Goal: Task Accomplishment & Management: Complete application form

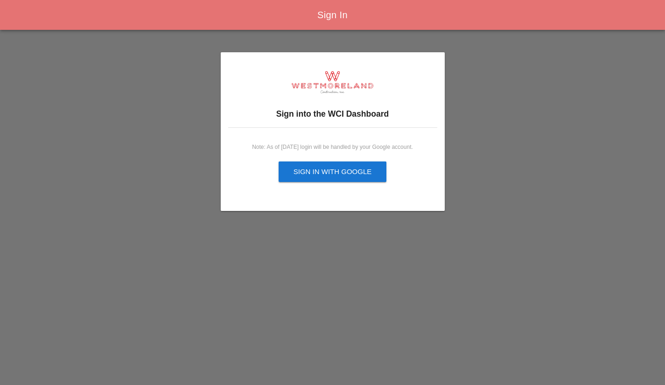
drag, startPoint x: 0, startPoint y: 0, endPoint x: 357, endPoint y: 170, distance: 395.3
click at [357, 170] on div "Sign in with Google" at bounding box center [332, 172] width 78 height 11
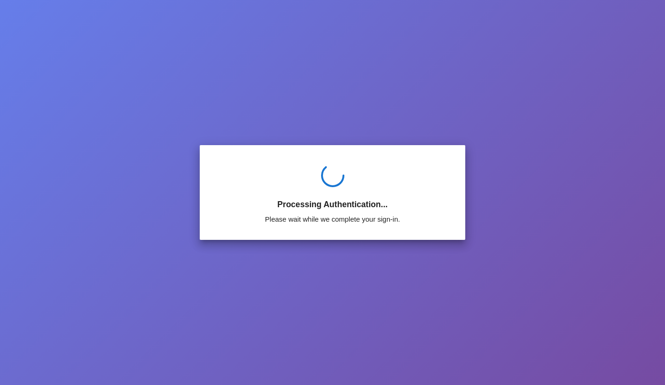
click at [371, 287] on div "Processing Authentication... Please wait while we complete your sign-in." at bounding box center [332, 192] width 531 height 363
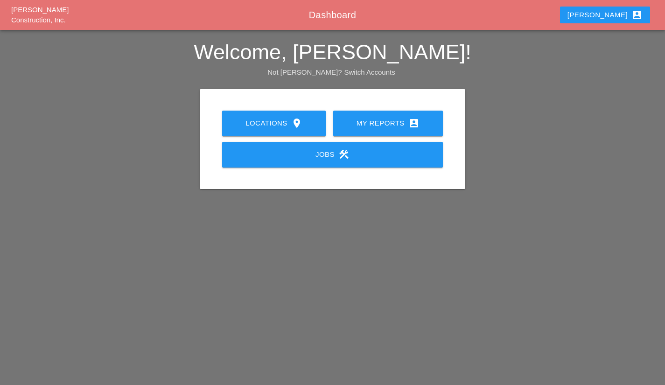
click at [404, 126] on div "My Reports account_box" at bounding box center [388, 123] width 80 height 11
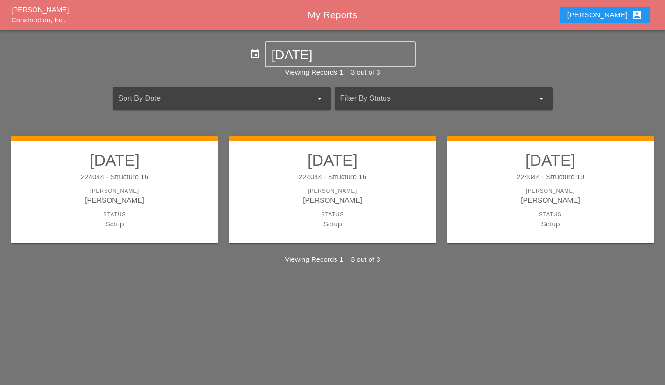
click at [574, 206] on link "09/08/2025 224044 - Structure 19 Foreman Filipe Silva Status Setup" at bounding box center [550, 190] width 188 height 78
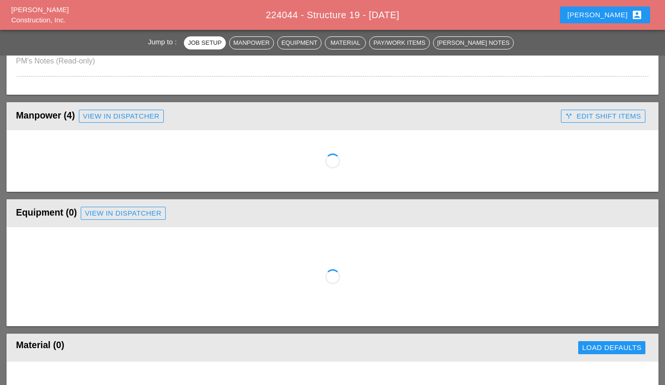
scroll to position [356, 0]
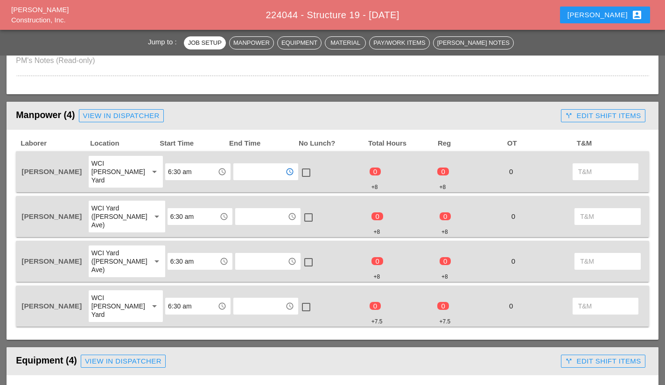
click at [269, 167] on input "text" at bounding box center [259, 171] width 47 height 15
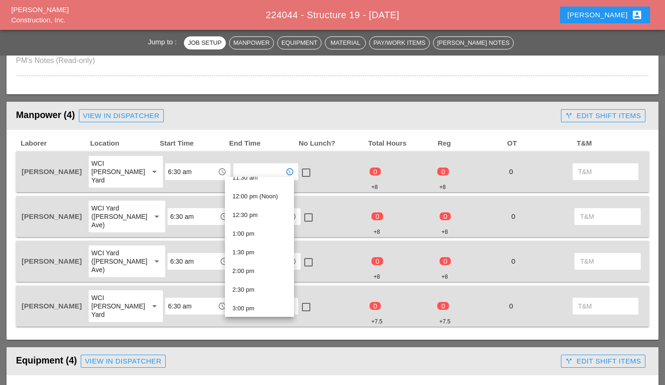
scroll to position [443, 0]
click at [263, 289] on div "2:30 pm" at bounding box center [259, 285] width 54 height 11
type input "2:30 pm"
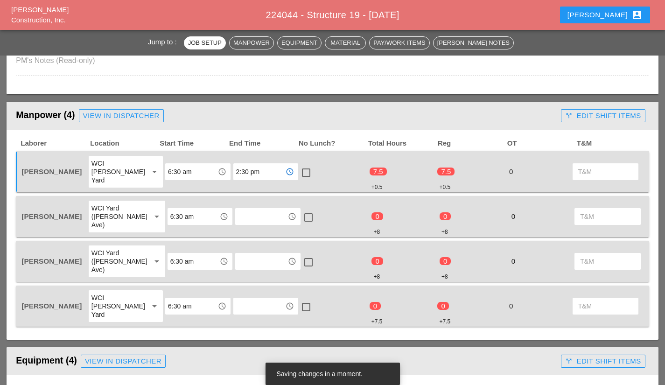
click at [301, 165] on div at bounding box center [306, 173] width 16 height 16
checkbox input "true"
click at [301, 209] on div at bounding box center [308, 217] width 16 height 16
checkbox input "true"
click at [300, 254] on div at bounding box center [308, 262] width 16 height 16
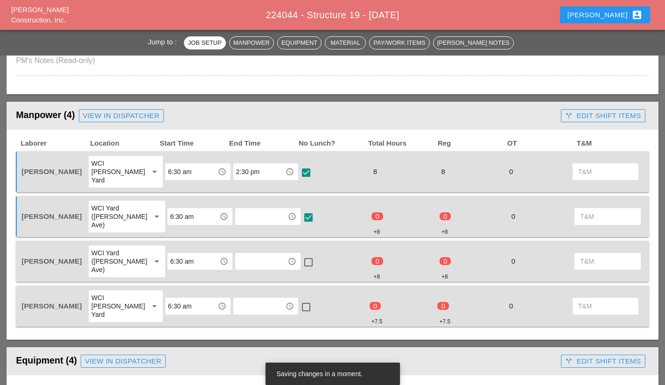
checkbox input "true"
click at [302, 299] on div at bounding box center [306, 307] width 16 height 16
checkbox input "true"
click at [256, 209] on input "text" at bounding box center [261, 216] width 47 height 15
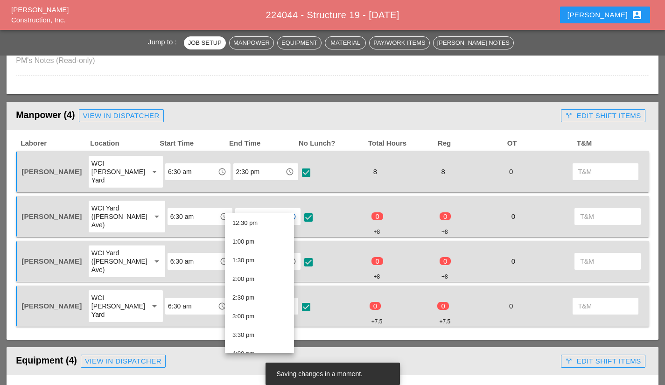
scroll to position [469, 0]
click at [257, 291] on div "2:30 pm" at bounding box center [259, 296] width 54 height 11
type input "2:30 pm"
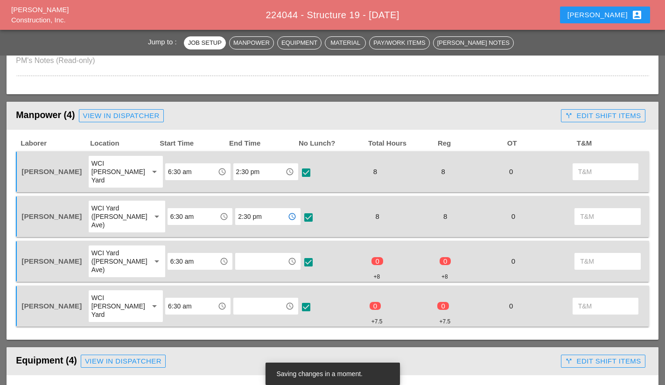
click at [248, 254] on input "text" at bounding box center [261, 261] width 47 height 15
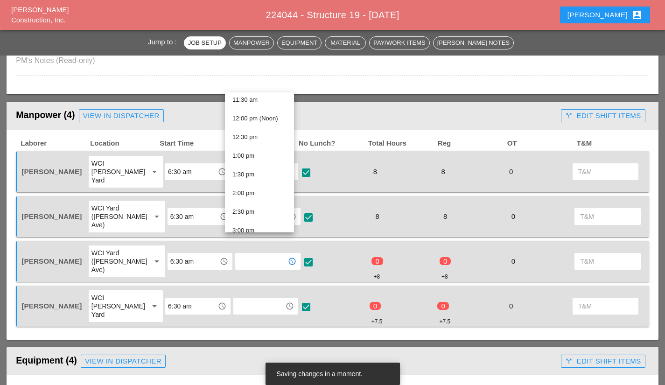
scroll to position [433, 0]
click at [269, 216] on div "2:30 pm" at bounding box center [259, 211] width 54 height 11
type input "2:30 pm"
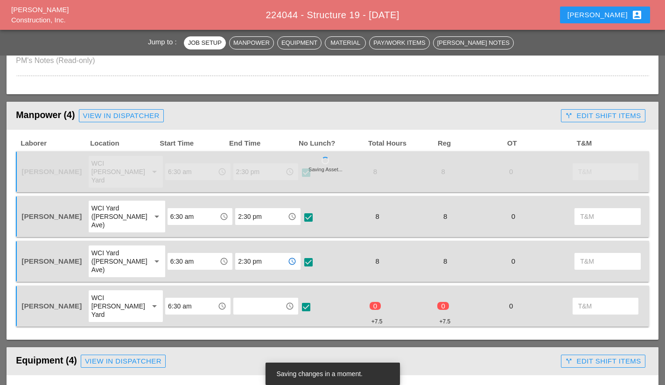
click at [246, 289] on div "access_time" at bounding box center [266, 306] width 68 height 34
click at [255, 299] on input "text" at bounding box center [259, 306] width 47 height 15
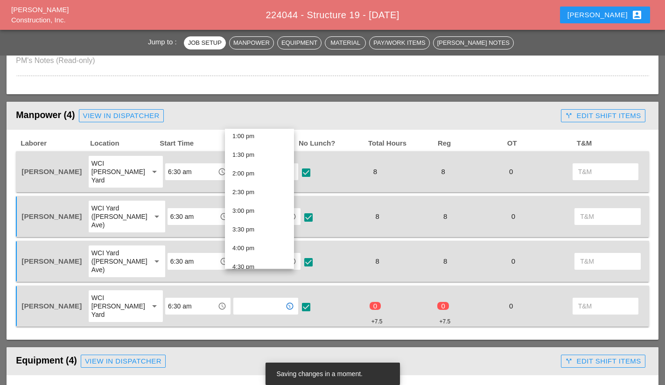
scroll to position [490, 0]
click at [264, 192] on div "2:30 pm" at bounding box center [259, 190] width 54 height 11
type input "2:30 pm"
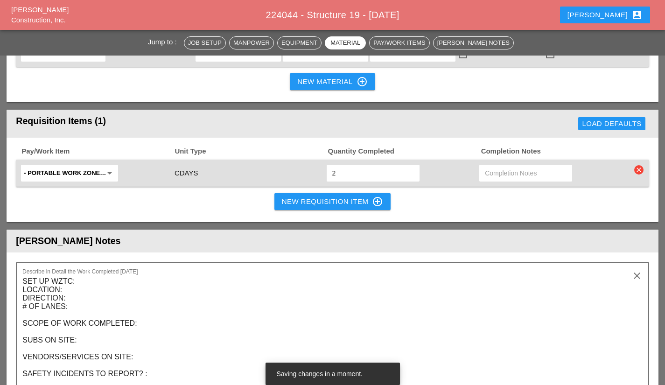
scroll to position [1060, 0]
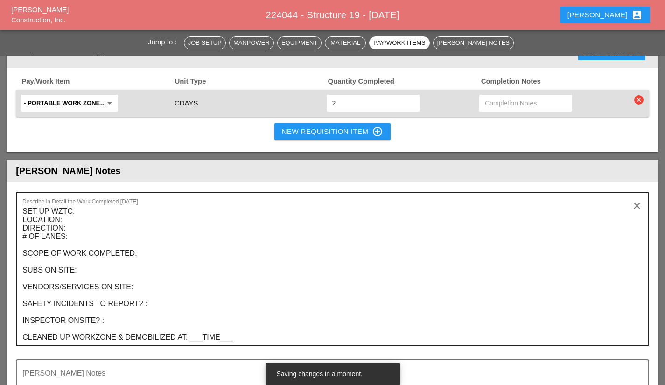
click at [74, 204] on textarea "SET UP WZTC: LOCATION: DIRECTION: # OF LANES: SCOPE OF WORK COMPLETED: SUBS ON …" at bounding box center [328, 274] width 613 height 141
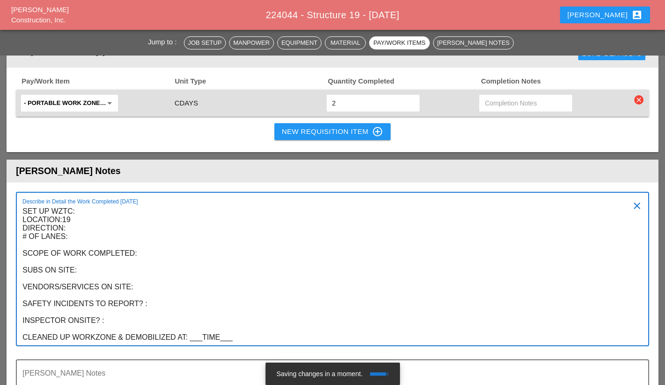
click at [92, 204] on textarea "SET UP WZTC: LOCATION:19 DIRECTION: # OF LANES: SCOPE OF WORK COMPLETED: SUBS O…" at bounding box center [328, 274] width 613 height 141
click at [67, 204] on textarea "SET UP WZTC: LOCATION:19 DIRECTION:North bound center median # OF LANES: SCOPE …" at bounding box center [328, 274] width 613 height 141
click at [80, 205] on textarea "SET UP WZTC: LOCATION:19 DIRECTION: North bound center median # OF LANES: SCOPE…" at bounding box center [328, 274] width 613 height 141
click at [167, 223] on textarea "SET UP WZTC: LOCATION:19 DIRECTION: North bound center median # OF LANES: none …" at bounding box center [328, 274] width 613 height 141
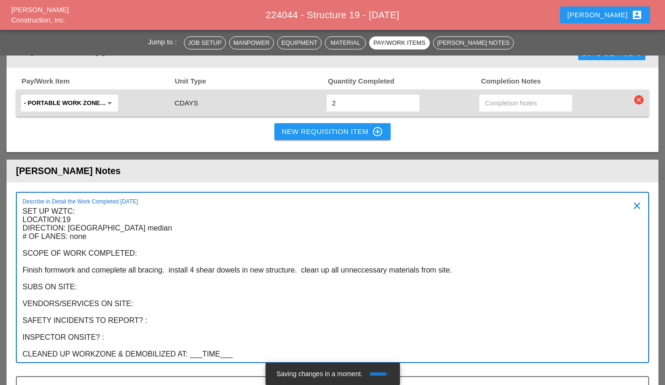
click at [369, 237] on textarea "SET UP WZTC: LOCATION:19 DIRECTION: North bound center median # OF LANES: none …" at bounding box center [328, 283] width 613 height 158
click at [87, 251] on textarea "SET UP WZTC: LOCATION:19 DIRECTION: North bound center median # OF LANES: none …" at bounding box center [328, 283] width 613 height 158
click at [145, 272] on textarea "SET UP WZTC: LOCATION:19 DIRECTION: North bound center median # OF LANES: none …" at bounding box center [328, 283] width 613 height 158
click at [169, 289] on textarea "SET UP WZTC: LOCATION:19 DIRECTION: North bound center median # OF LANES: none …" at bounding box center [328, 283] width 613 height 158
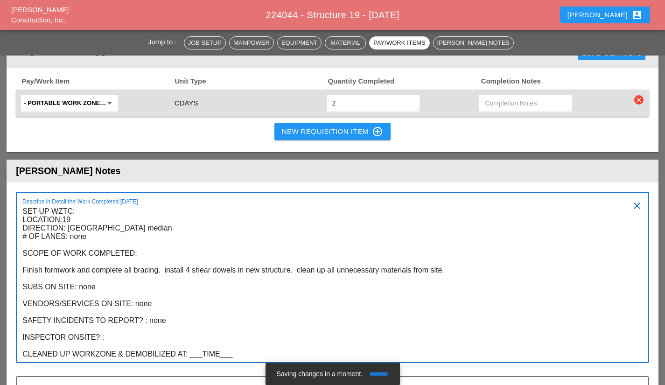
click at [118, 303] on textarea "SET UP WZTC: LOCATION:19 DIRECTION: North bound center median # OF LANES: none …" at bounding box center [328, 283] width 613 height 158
drag, startPoint x: 204, startPoint y: 319, endPoint x: 243, endPoint y: 335, distance: 41.8
click at [243, 335] on div "Describe in Detail the Work Completed Today SET UP WZTC: LOCATION:19 DIRECTION:…" at bounding box center [332, 284] width 633 height 184
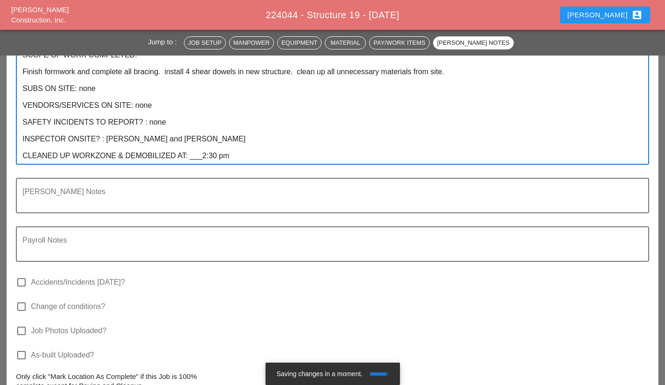
scroll to position [1259, 0]
type textarea "SET UP WZTC: LOCATION:19 DIRECTION: North bound center median # OF LANES: none …"
click at [66, 326] on label "Job Photos Uploaded?" at bounding box center [69, 330] width 76 height 9
checkbox input "true"
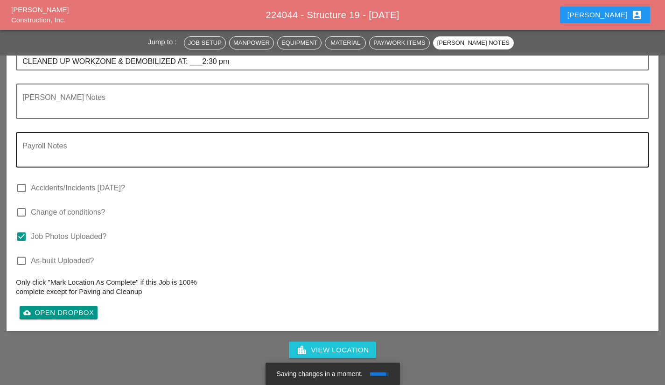
scroll to position [1353, 0]
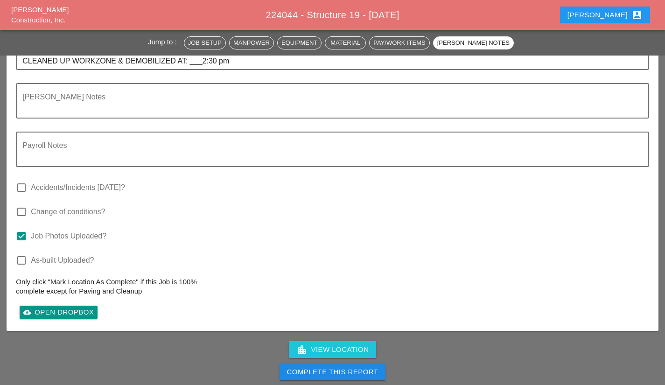
click at [291, 303] on div "cloud_upload Open Dropbox" at bounding box center [332, 312] width 633 height 19
click at [244, 229] on div "check_box Job Photos Uploaded?" at bounding box center [332, 241] width 633 height 24
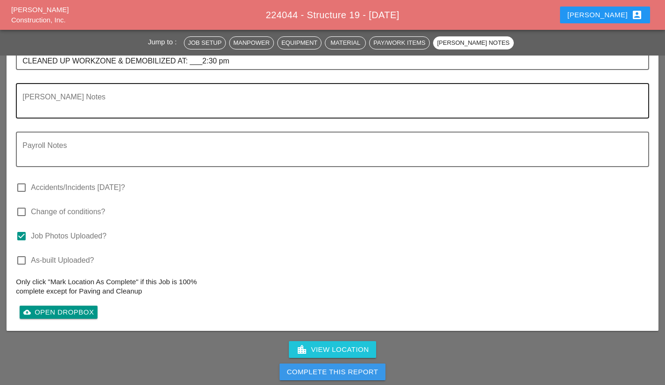
drag, startPoint x: 299, startPoint y: 338, endPoint x: 423, endPoint y: 69, distance: 296.7
click at [299, 367] on div "Complete This Report" at bounding box center [332, 372] width 91 height 11
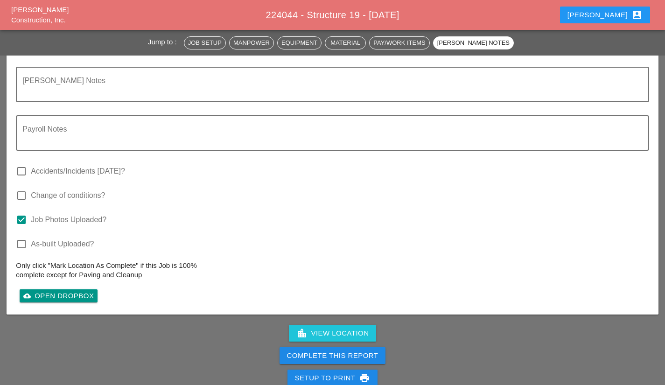
scroll to position [1568, 0]
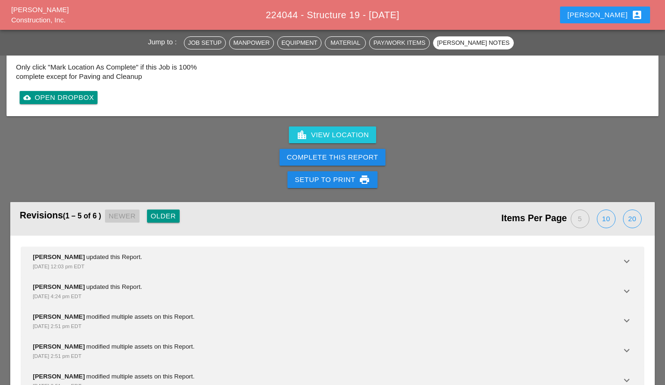
click at [357, 152] on div "Complete This Report" at bounding box center [332, 157] width 91 height 11
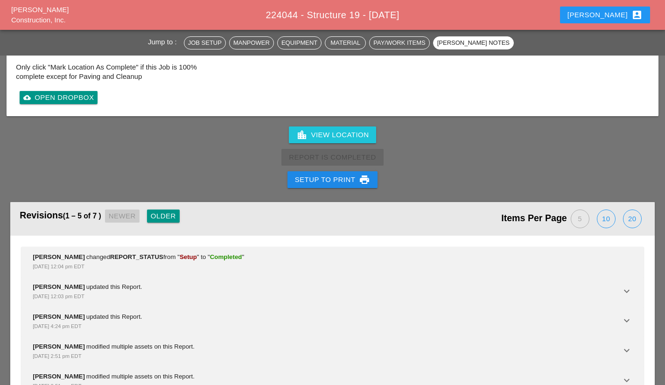
click at [633, 19] on icon "account_box" at bounding box center [636, 14] width 11 height 11
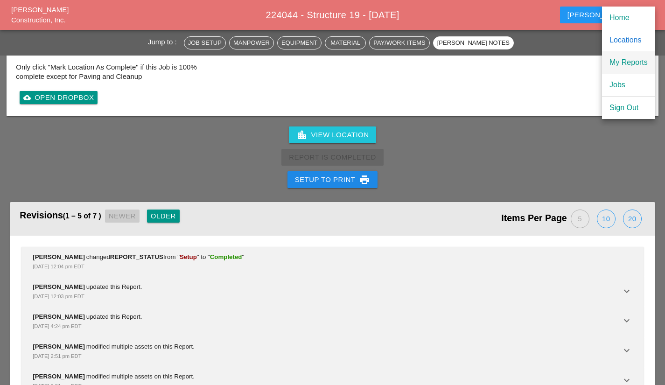
click at [633, 57] on div "My Reports" at bounding box center [628, 62] width 38 height 11
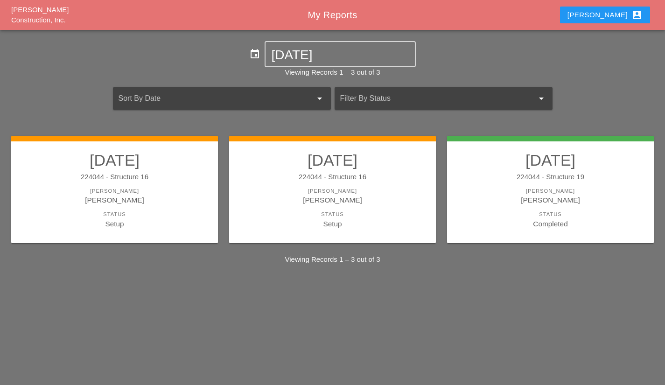
click at [333, 212] on div "Status" at bounding box center [332, 214] width 188 height 8
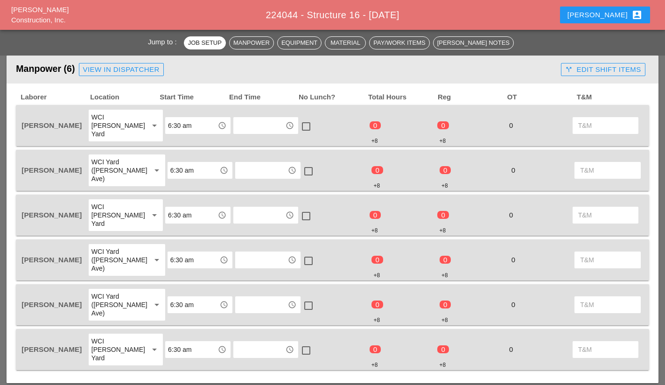
scroll to position [401, 0]
click at [302, 123] on div at bounding box center [306, 126] width 16 height 16
checkbox input "true"
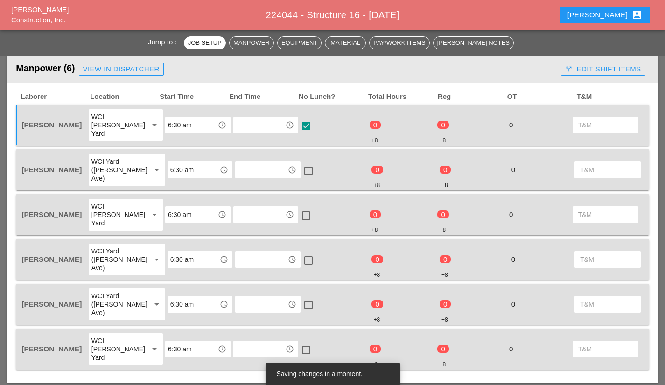
click at [300, 163] on div at bounding box center [308, 171] width 16 height 16
checkbox input "true"
click at [298, 208] on div at bounding box center [306, 216] width 16 height 16
checkbox input "true"
click at [300, 252] on div at bounding box center [308, 260] width 16 height 16
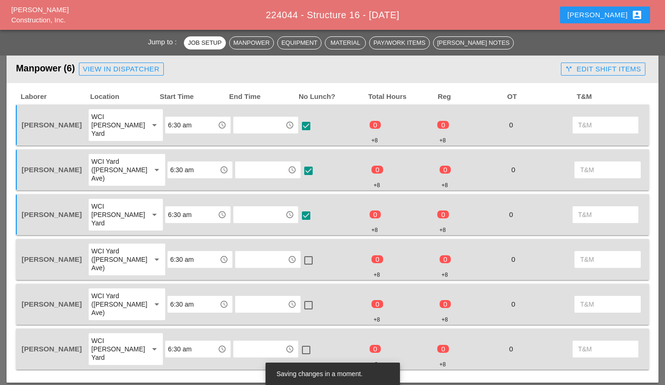
checkbox input "true"
click at [300, 297] on div at bounding box center [308, 305] width 16 height 16
checkbox input "true"
click at [302, 342] on div at bounding box center [306, 350] width 16 height 16
checkbox input "true"
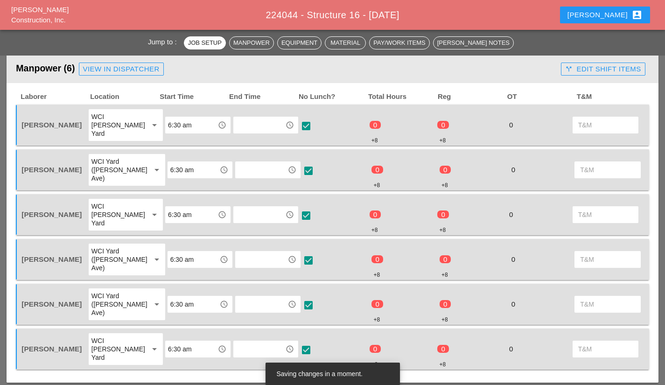
click at [242, 118] on input "text" at bounding box center [259, 125] width 47 height 15
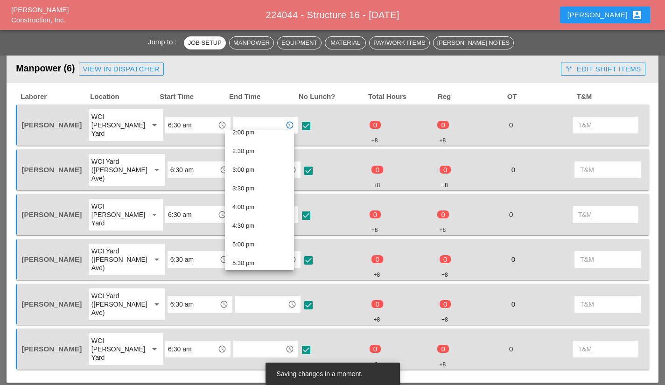
scroll to position [522, 0]
click at [246, 155] on div "2:30 pm" at bounding box center [259, 160] width 54 height 11
type input "2:30 pm"
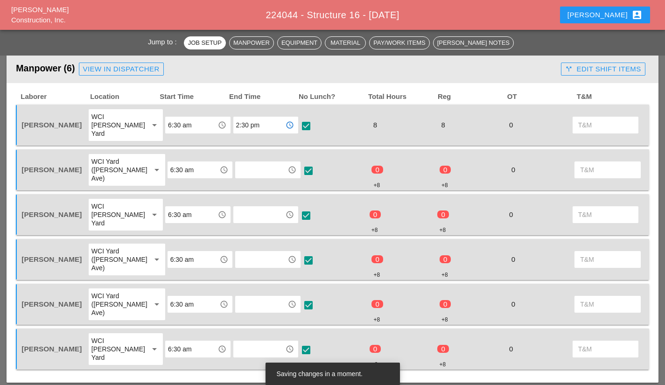
click at [243, 162] on input "text" at bounding box center [261, 169] width 47 height 15
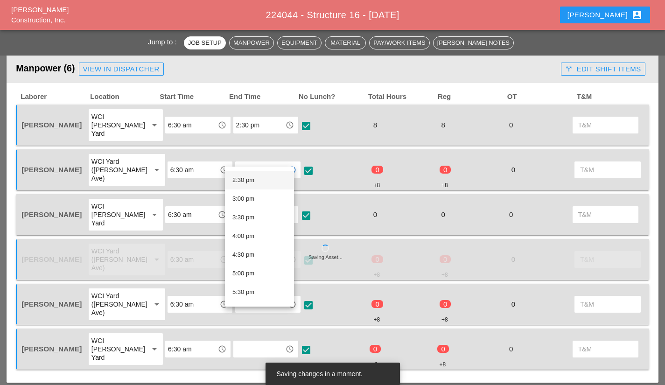
scroll to position [534, 0]
click at [240, 187] on div "2:30 pm" at bounding box center [259, 185] width 54 height 11
type input "2:30 pm"
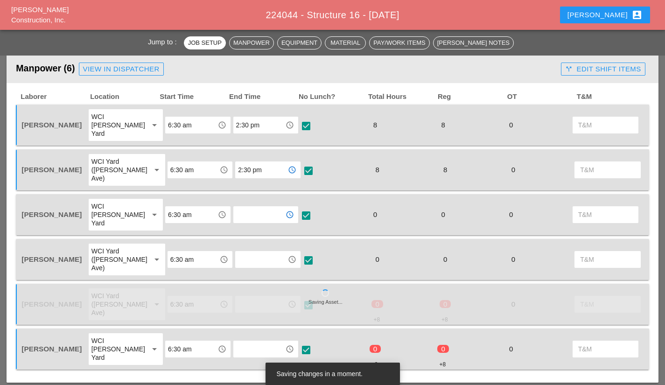
click at [260, 207] on input "text" at bounding box center [259, 214] width 47 height 15
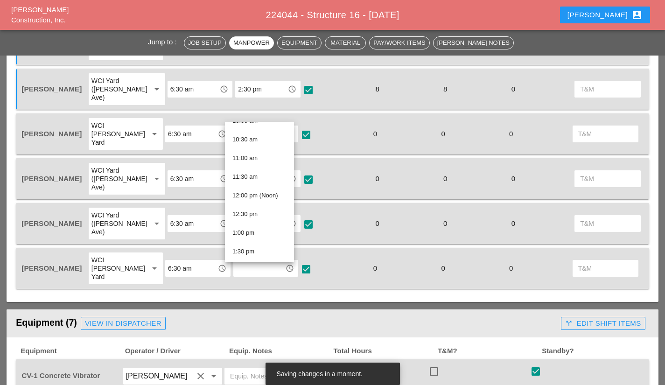
scroll to position [472, 0]
click at [259, 204] on div "2:30 pm" at bounding box center [259, 202] width 54 height 11
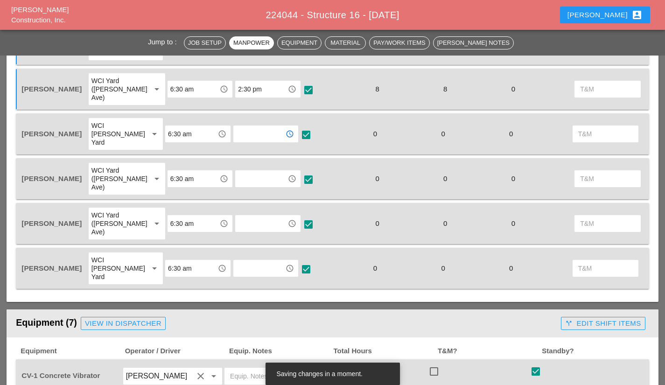
type input "2:30 pm"
click at [238, 171] on input "text" at bounding box center [261, 178] width 47 height 15
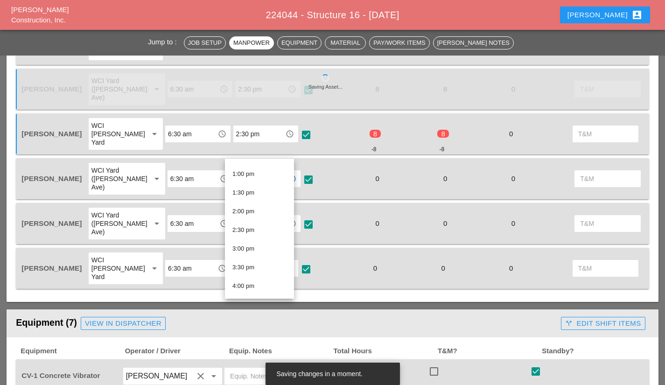
scroll to position [482, 0]
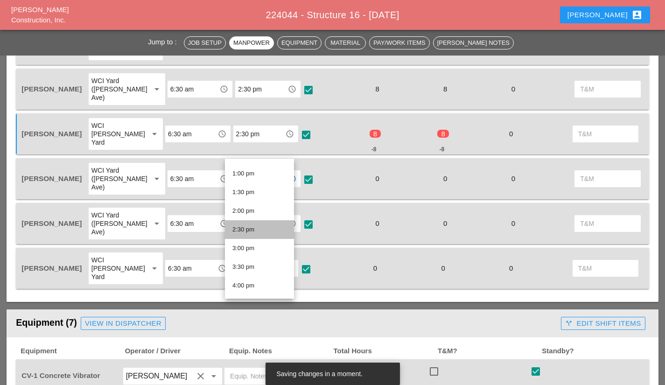
click at [253, 226] on div "2:30 pm" at bounding box center [259, 229] width 54 height 11
type input "2:30 pm"
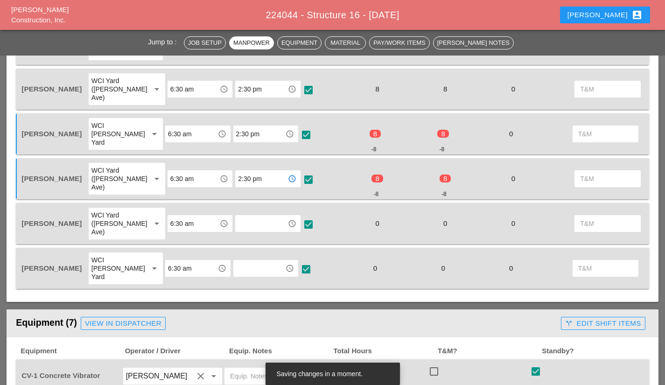
click at [247, 215] on div "access_time" at bounding box center [267, 223] width 65 height 17
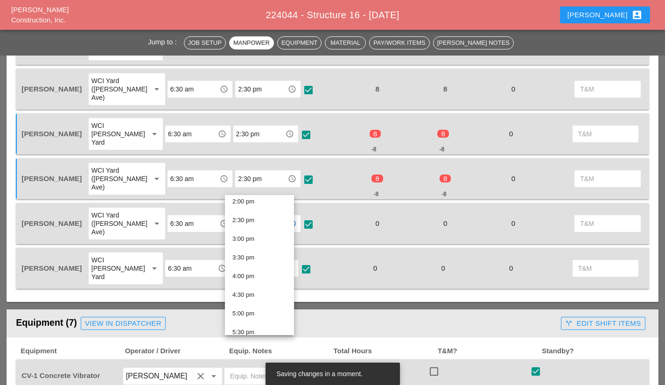
scroll to position [528, 0]
click at [252, 219] on div "2:30 pm" at bounding box center [259, 219] width 54 height 11
type input "2:30 pm"
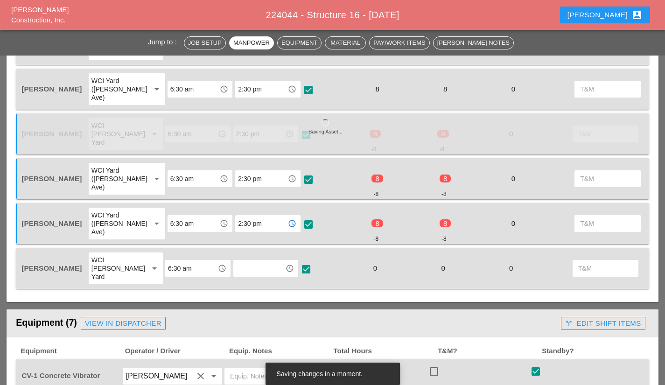
click at [248, 261] on input "text" at bounding box center [259, 268] width 47 height 15
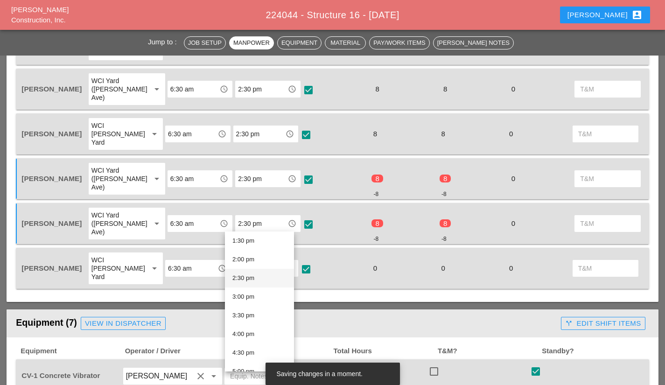
scroll to position [506, 0]
click at [246, 278] on div "2:30 pm" at bounding box center [259, 277] width 54 height 11
type input "2:30 pm"
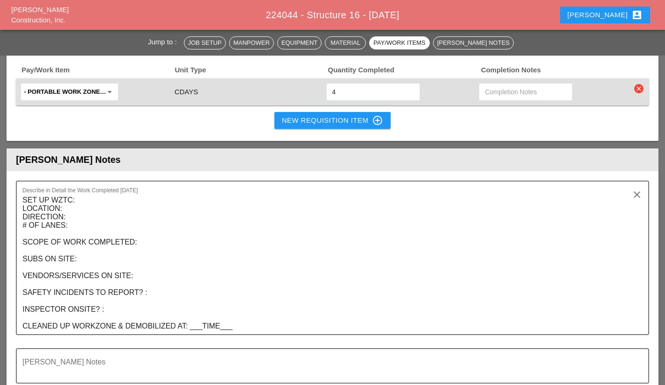
scroll to position [1303, 0]
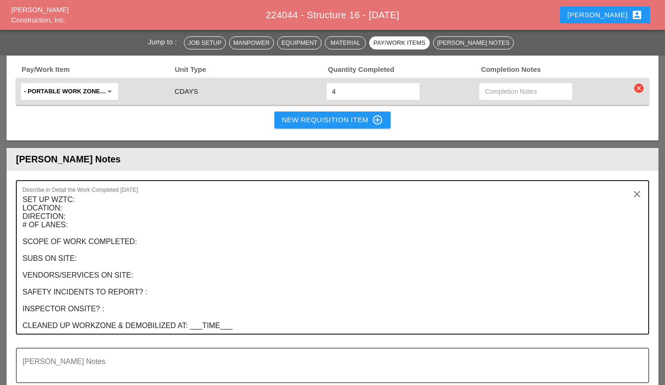
click at [108, 192] on textarea "SET UP WZTC: LOCATION: DIRECTION: # OF LANES: SCOPE OF WORK COMPLETED: SUBS ON …" at bounding box center [328, 262] width 613 height 141
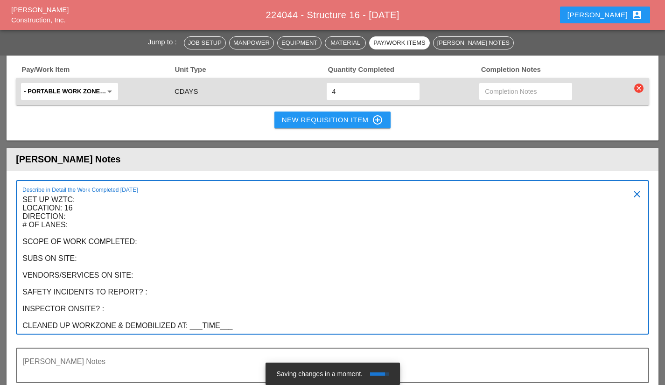
click at [105, 192] on textarea "SET UP WZTC: LOCATION: 16 DIRECTION: # OF LANES: SCOPE OF WORK COMPLETED: SUBS …" at bounding box center [328, 262] width 613 height 141
click at [151, 192] on textarea "SET UP WZTC: LOCATION: 16 DIRECTION: east bound main line # OF LANES: SCOPE OF …" at bounding box center [328, 262] width 613 height 141
click at [151, 195] on textarea "SET UP WZTC: LOCATION: 16 DIRECTION: east bound main line # OF LANES: 1 service…" at bounding box center [328, 262] width 613 height 141
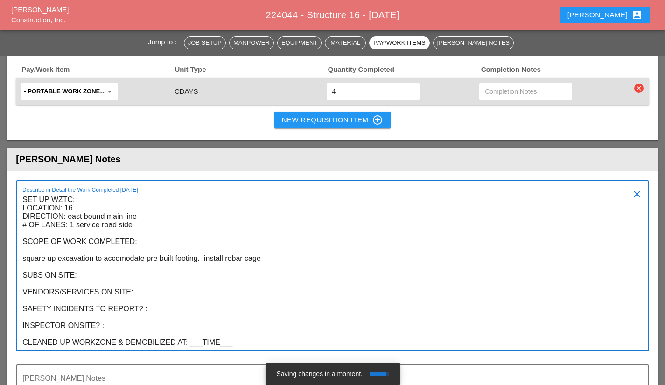
click at [183, 208] on textarea "SET UP WZTC: LOCATION: 16 DIRECTION: east bound main line # OF LANES: 1 service…" at bounding box center [328, 271] width 613 height 158
click at [327, 207] on textarea "SET UP WZTC: LOCATION: 16 DIRECTION: east bound main line # OF LANES: 1 service…" at bounding box center [328, 271] width 613 height 158
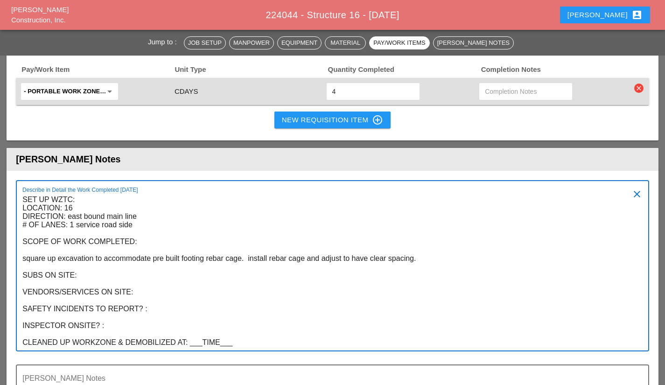
click at [554, 210] on textarea "SET UP WZTC: LOCATION: 16 DIRECTION: east bound main line # OF LANES: 1 service…" at bounding box center [328, 271] width 613 height 158
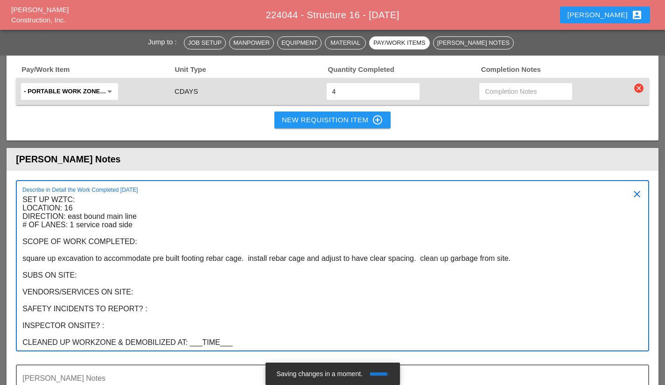
click at [137, 229] on textarea "SET UP WZTC: LOCATION: 16 DIRECTION: east bound main line # OF LANES: 1 service…" at bounding box center [328, 271] width 613 height 158
drag, startPoint x: 201, startPoint y: 291, endPoint x: 275, endPoint y: 295, distance: 74.3
click at [275, 295] on textarea "SET UP WZTC: LOCATION: 16 DIRECTION: east bound main line # OF LANES: 1 service…" at bounding box center [328, 271] width 613 height 158
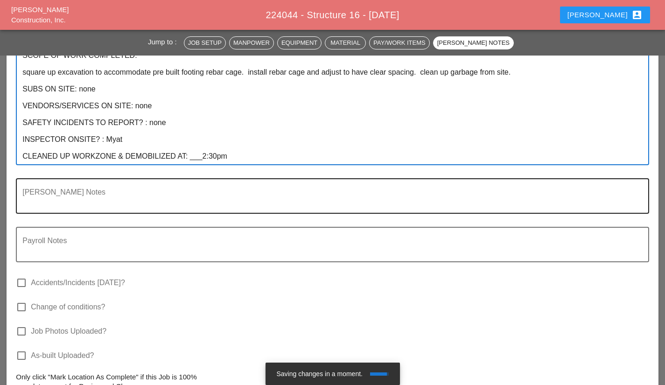
scroll to position [1494, 0]
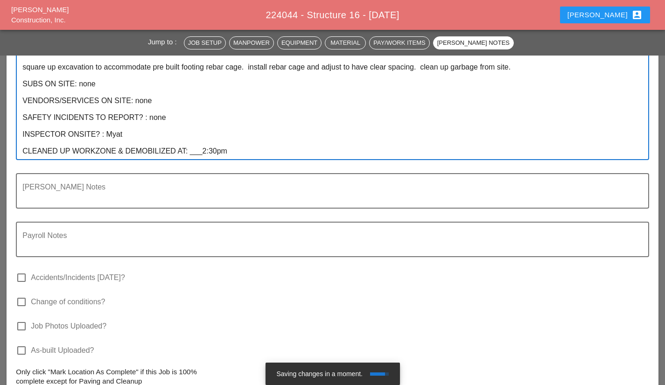
type textarea "SET UP WZTC: LOCATION: 16 DIRECTION: east bound main line # OF LANES: 1 service…"
click at [62, 321] on div "check_box_outline_blank Job Photos Uploaded?" at bounding box center [61, 332] width 91 height 22
click at [64, 321] on label "Job Photos Uploaded?" at bounding box center [69, 325] width 76 height 9
checkbox input "true"
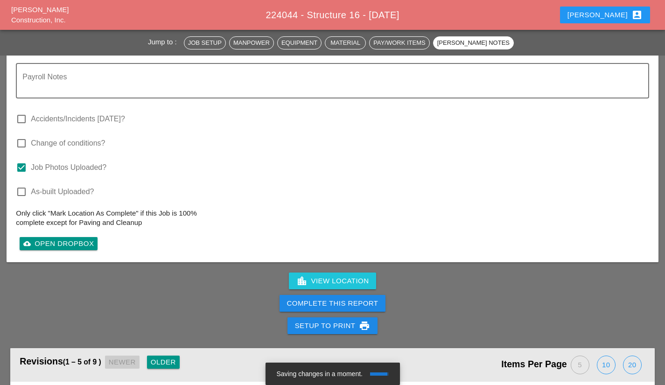
scroll to position [1653, 0]
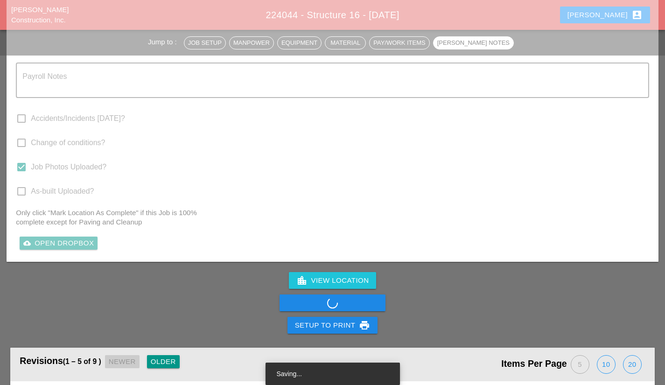
click at [373, 292] on div "Complete This Report" at bounding box center [332, 303] width 665 height 22
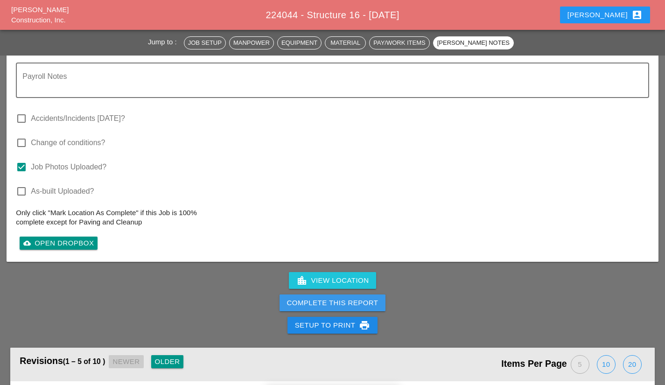
click at [373, 298] on div "Complete This Report" at bounding box center [332, 303] width 91 height 11
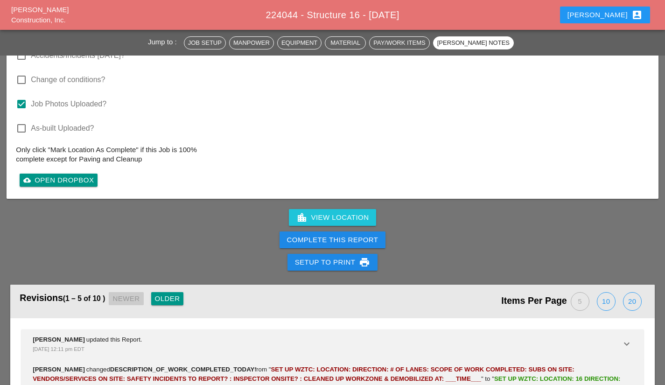
scroll to position [1723, 0]
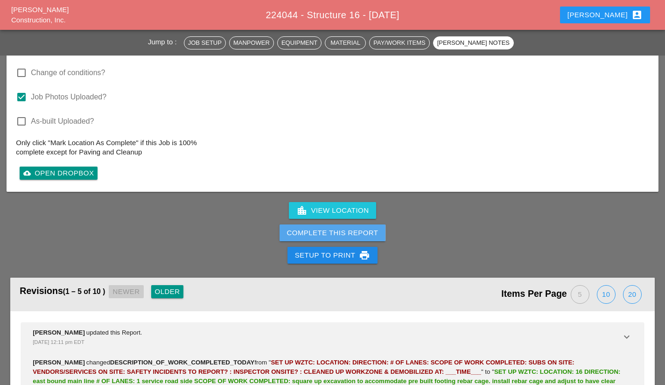
click at [307, 228] on div "Complete This Report" at bounding box center [332, 233] width 91 height 11
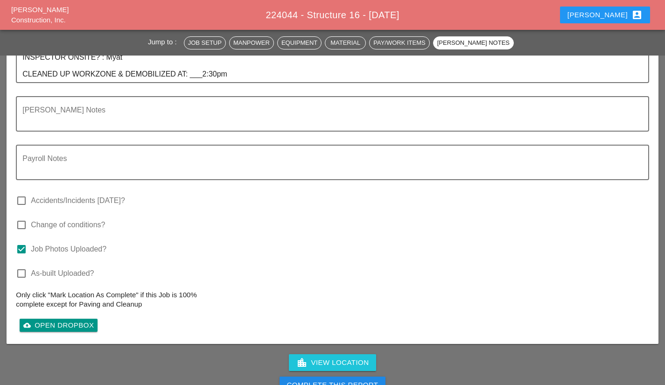
scroll to position [1571, 0]
click at [371, 379] on div "Complete This Report" at bounding box center [332, 384] width 91 height 11
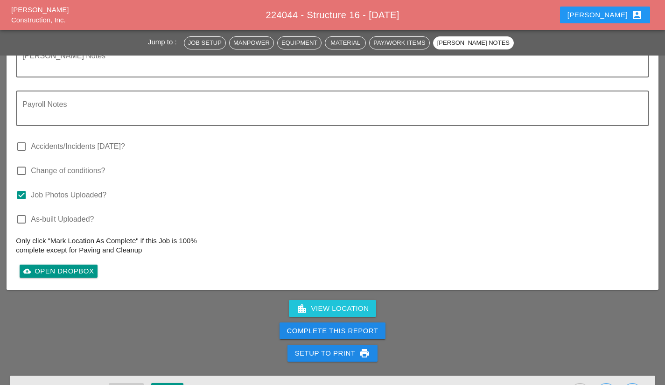
scroll to position [1630, 0]
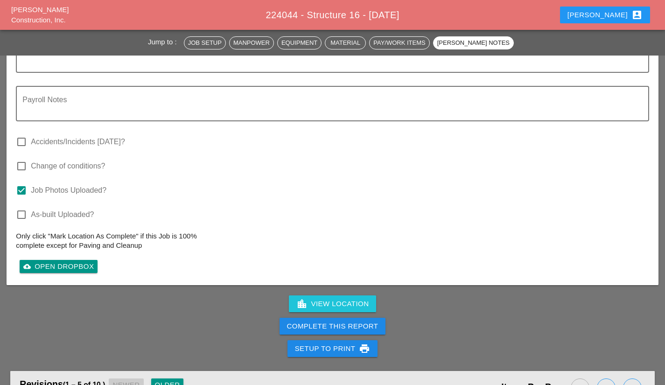
click at [356, 321] on div "Complete This Report" at bounding box center [332, 326] width 91 height 11
